Goal: Communication & Community: Ask a question

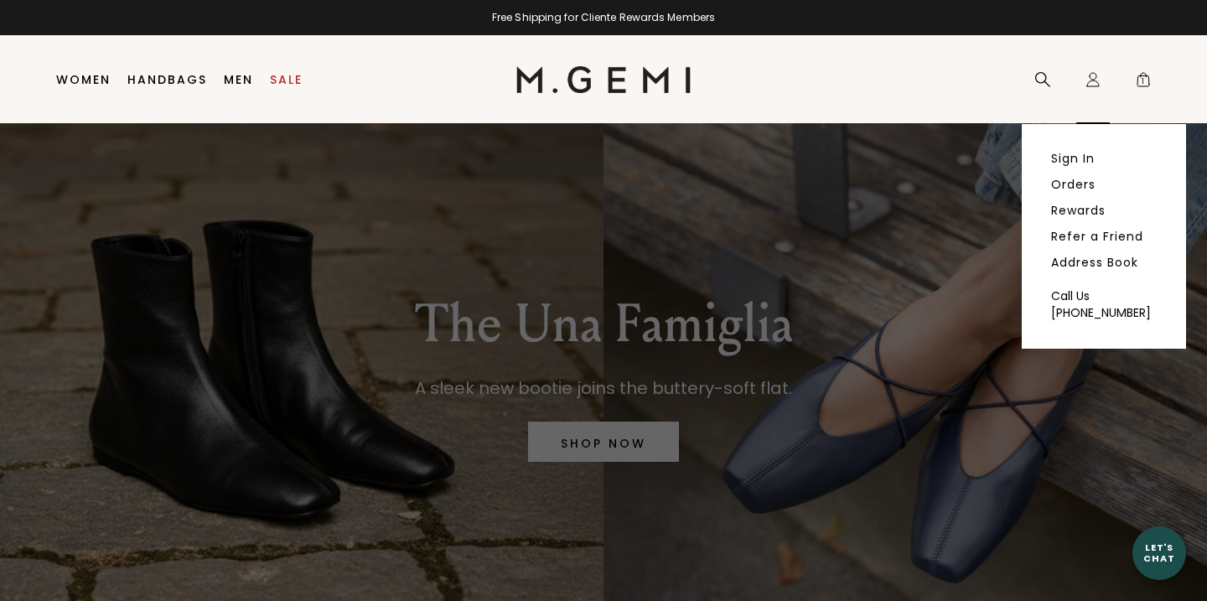
click at [1091, 78] on icon "Icons/20x20/profile@2x" at bounding box center [1092, 79] width 17 height 17
click at [1079, 162] on link "Sign In" at bounding box center [1073, 158] width 44 height 15
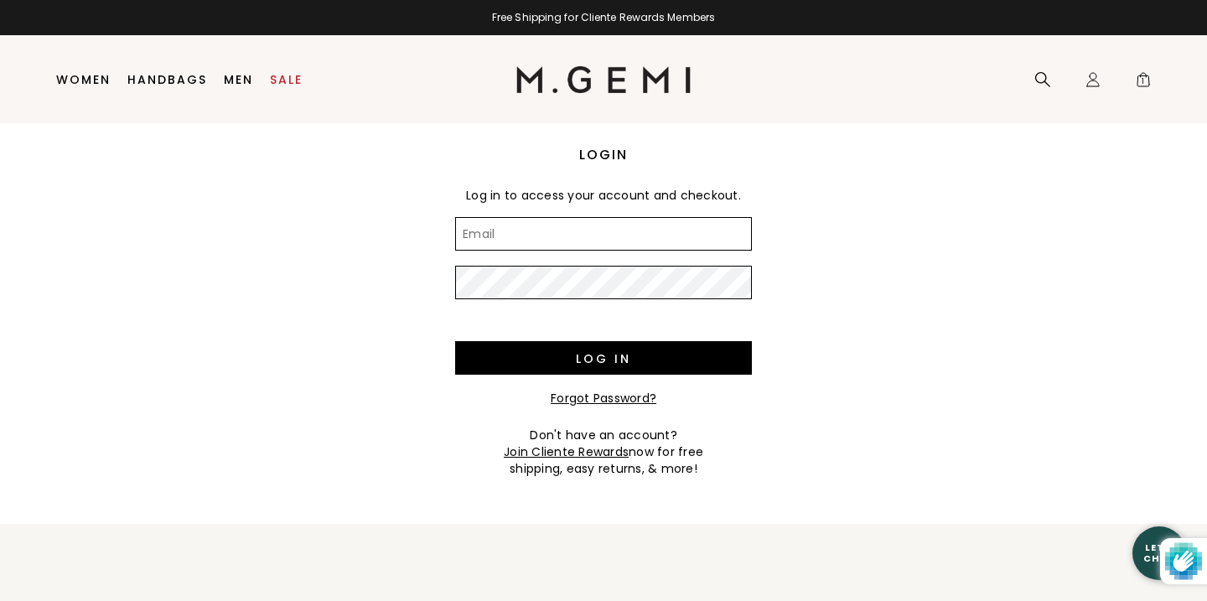
type input "acvetrano@gmail.com"
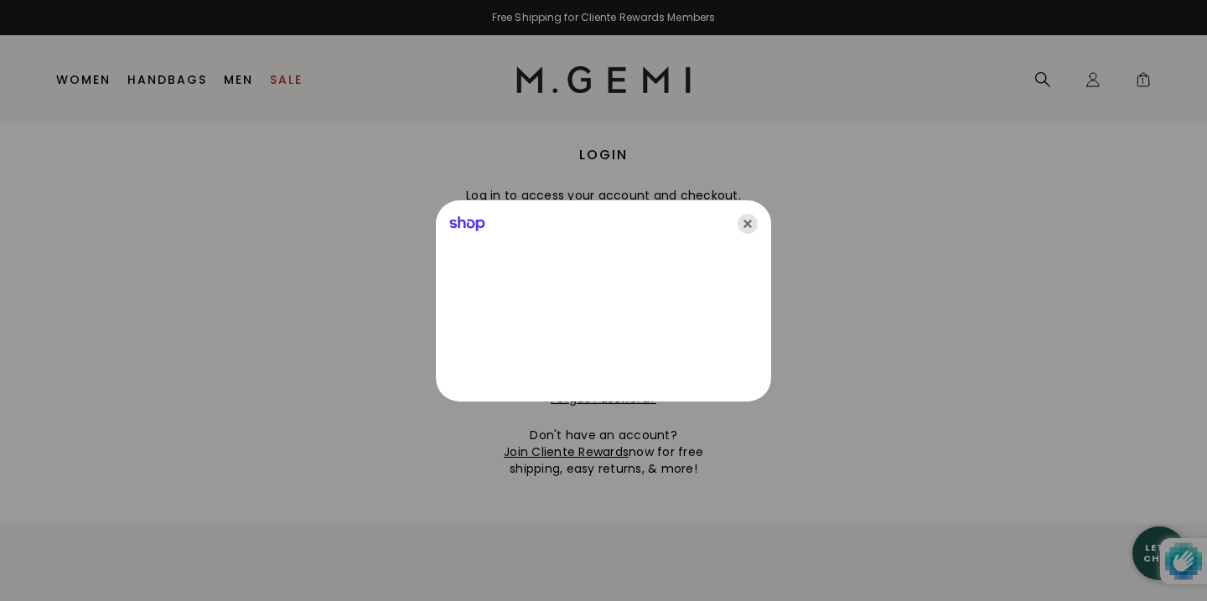
click at [746, 221] on icon "Close" at bounding box center [747, 224] width 20 height 20
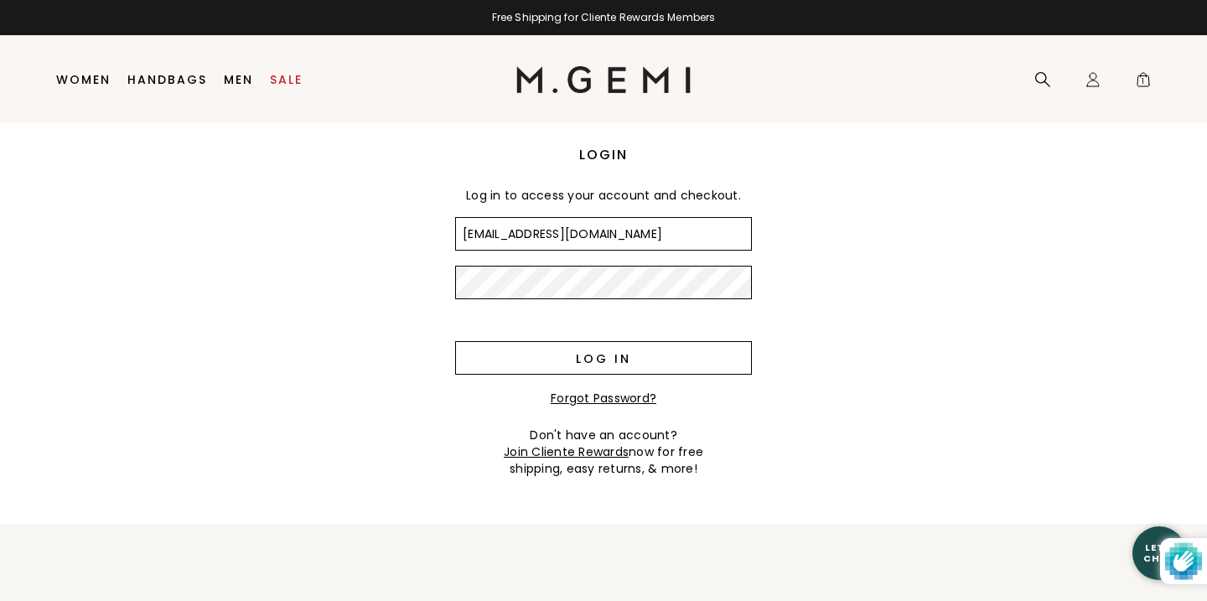
click at [602, 360] on input "Log in" at bounding box center [603, 358] width 297 height 34
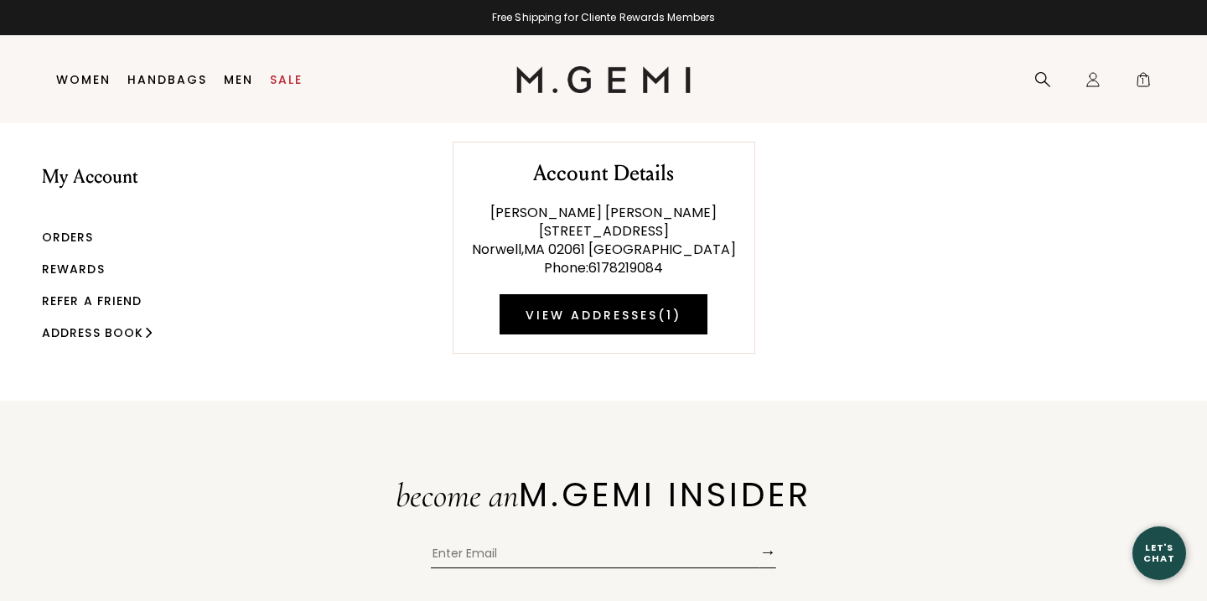
scroll to position [9, 0]
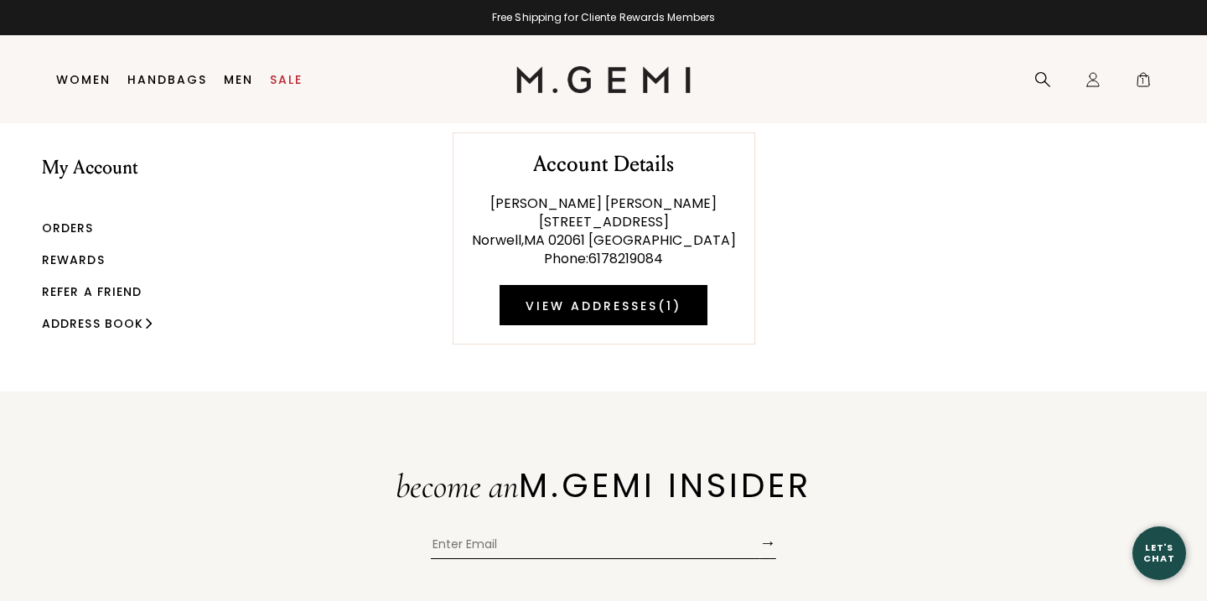
click at [78, 226] on link "Orders" at bounding box center [68, 228] width 52 height 17
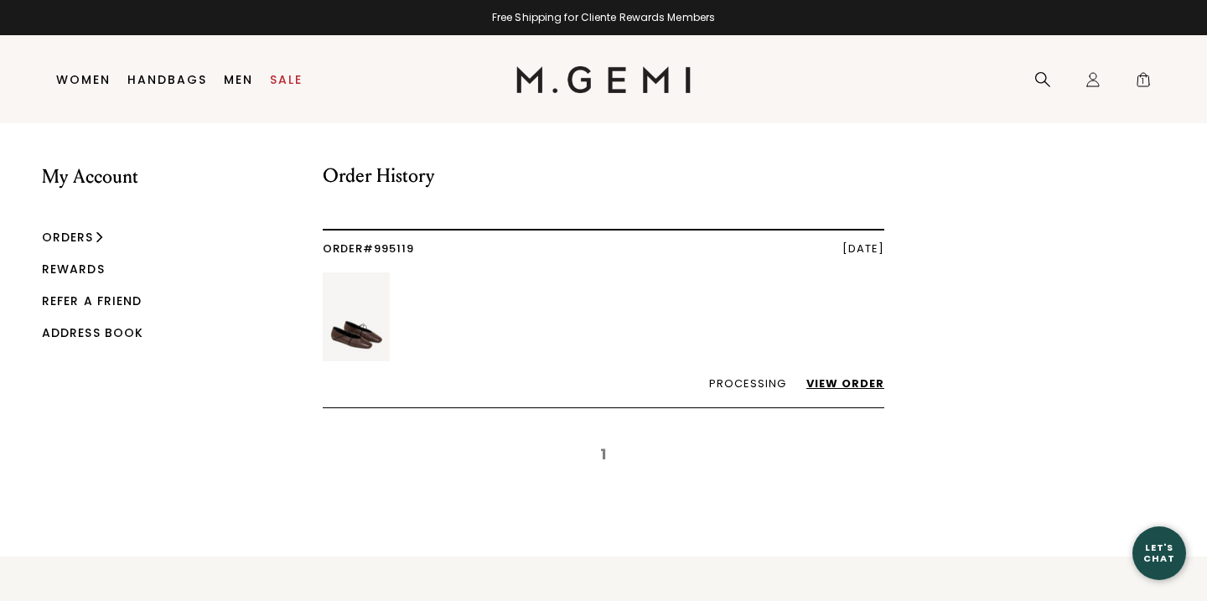
click at [849, 381] on link "View Order" at bounding box center [836, 383] width 95 height 16
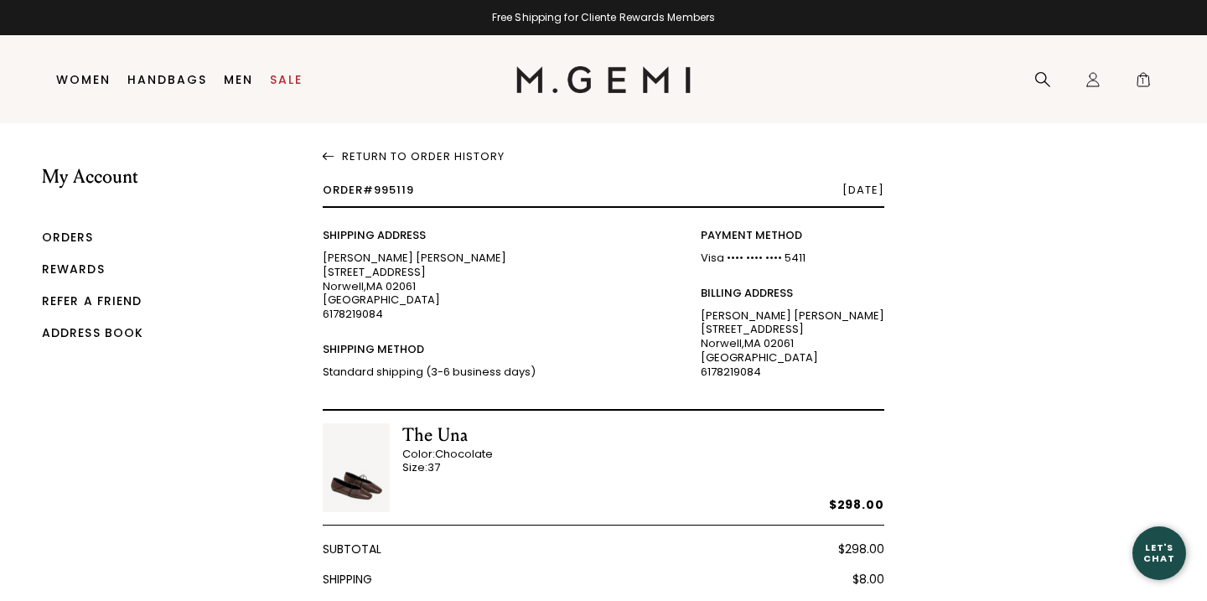
click at [1167, 550] on div "Let's Chat" at bounding box center [1159, 552] width 54 height 21
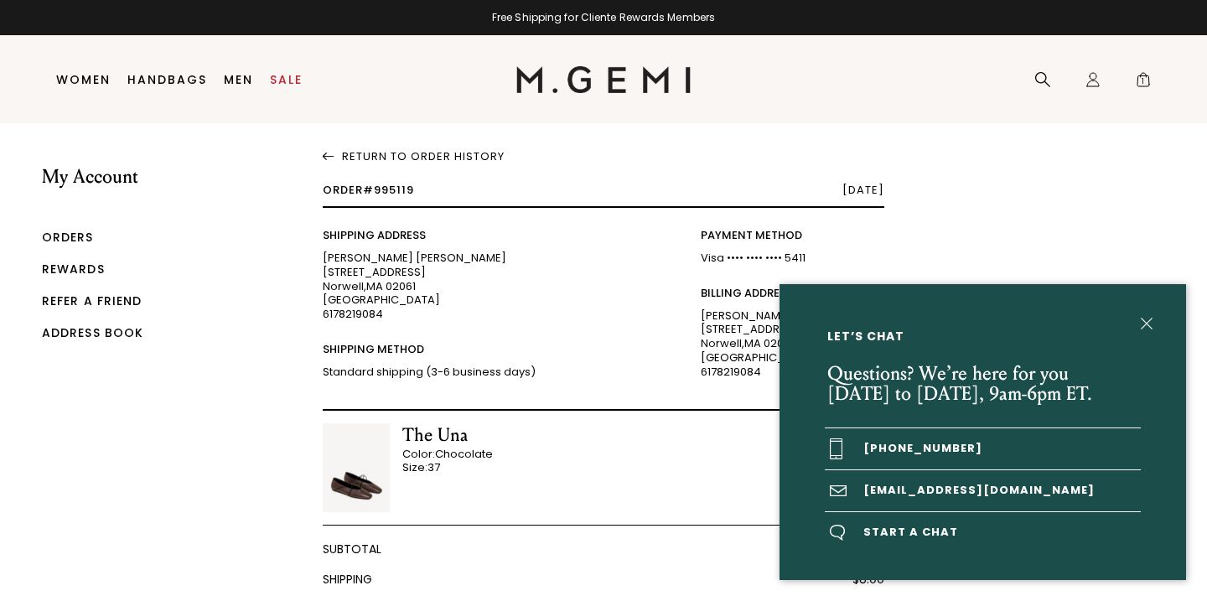
click at [884, 533] on span "Start a chat" at bounding box center [983, 532] width 316 height 41
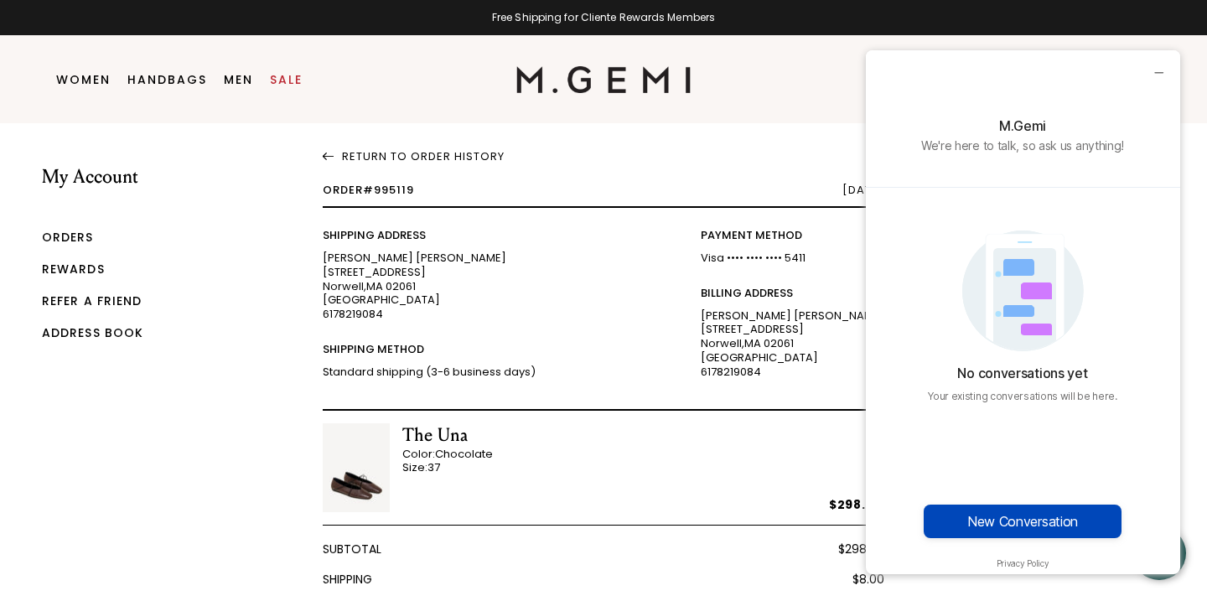
click at [1012, 521] on button "New Conversation" at bounding box center [1023, 522] width 198 height 34
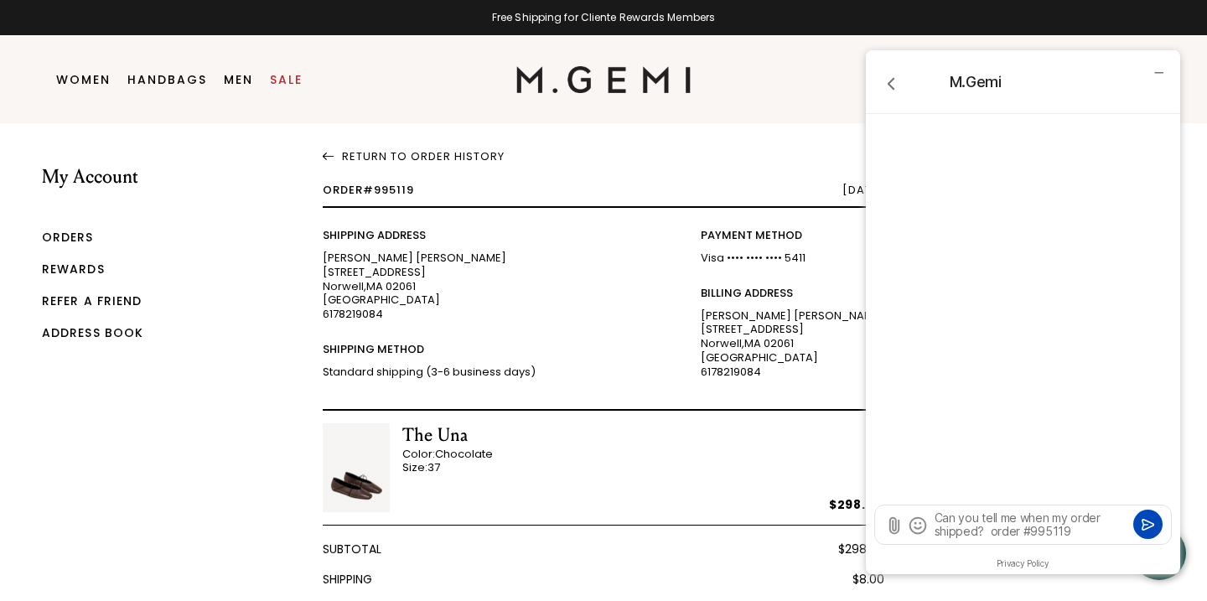
type textarea "Can you tell me when my order shipped? order #995119"
click at [1146, 524] on icon "Submit" at bounding box center [1147, 524] width 11 height 10
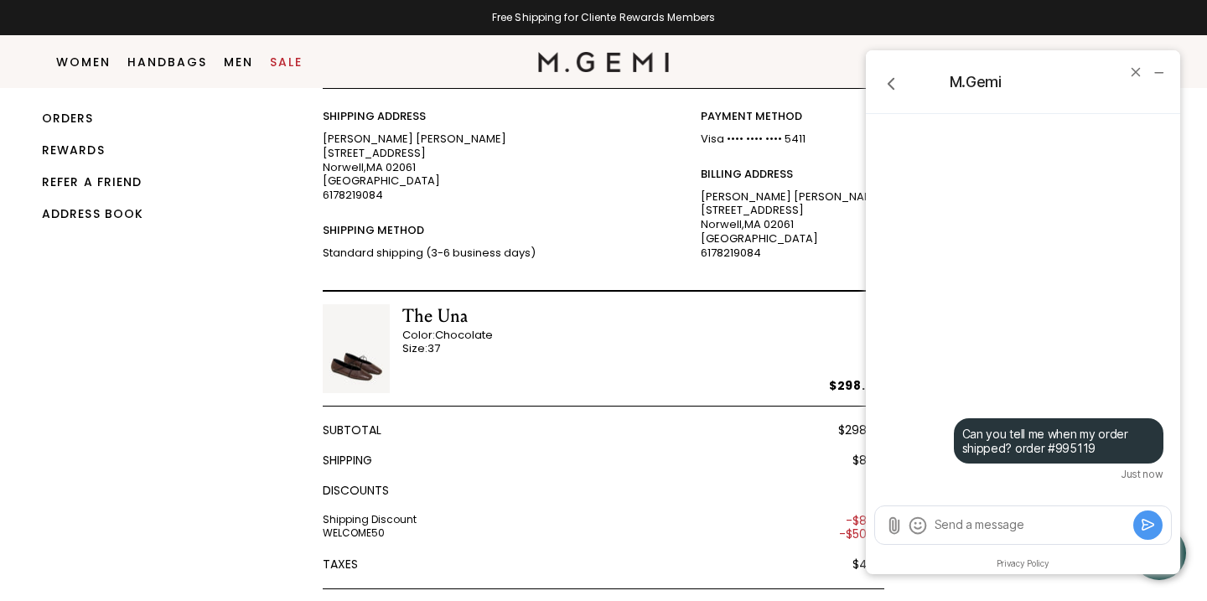
scroll to position [102, 0]
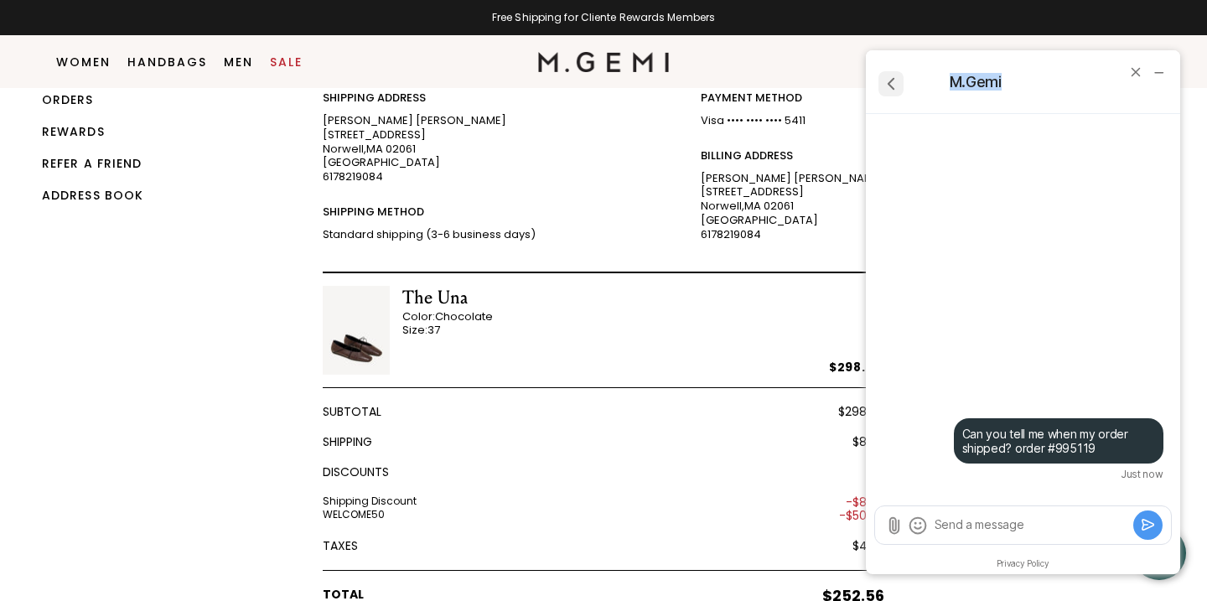
drag, startPoint x: 1066, startPoint y: 83, endPoint x: 895, endPoint y: 82, distance: 171.0
click at [895, 82] on div "[PERSON_NAME] from me: Can you tell me when my order shipped? order #995119 Jus…" at bounding box center [1023, 312] width 314 height 524
click at [1083, 95] on div "M.Gemi" at bounding box center [1023, 82] width 314 height 64
click at [1030, 527] on textarea "Send a message" at bounding box center [1031, 524] width 196 height 17
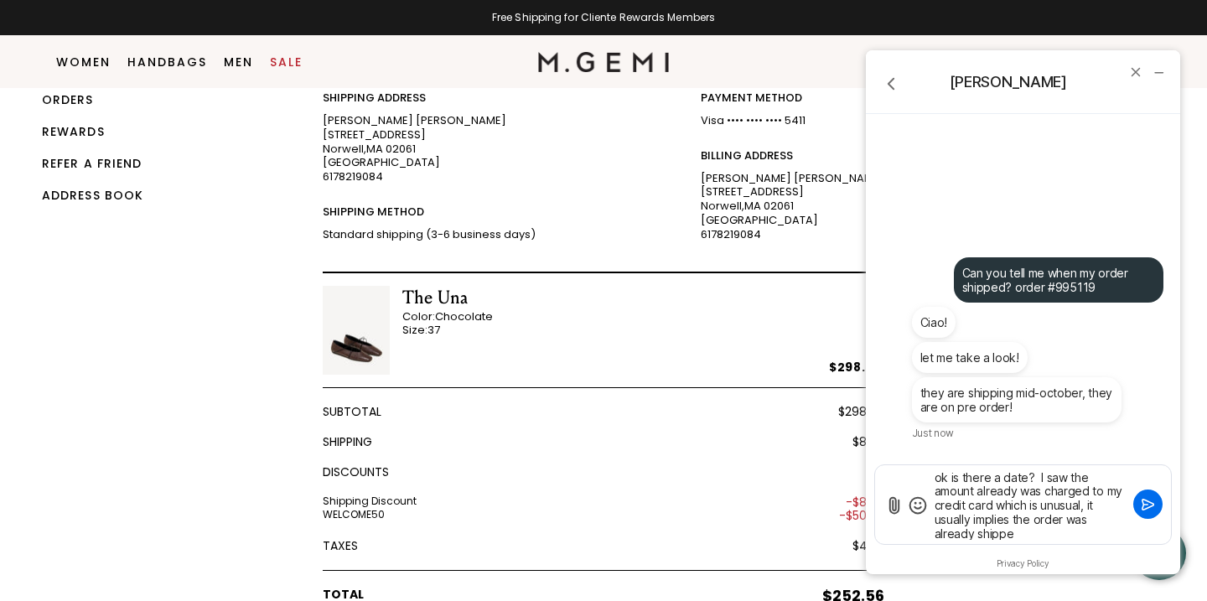
type textarea "ok is there a date? I saw the amount already was charged to my credit card whic…"
